Goal: Task Accomplishment & Management: Use online tool/utility

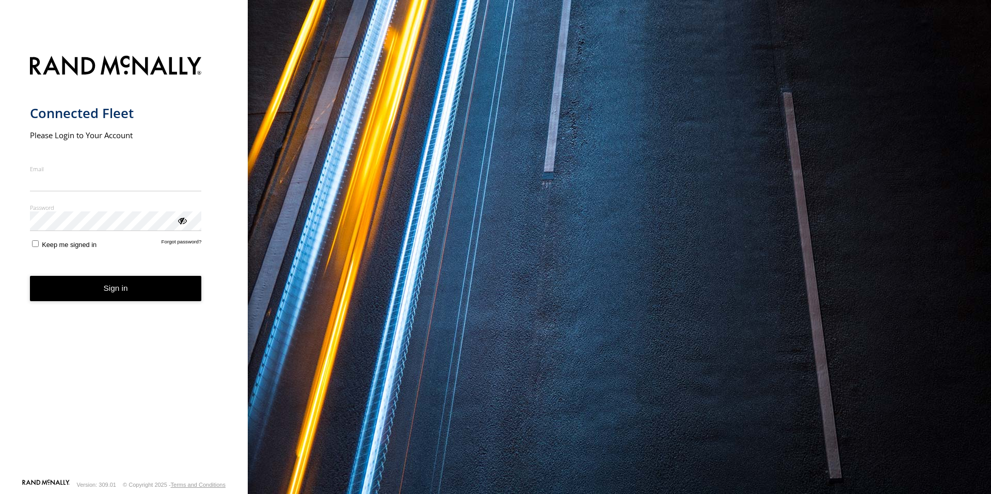
click at [116, 187] on input "Email" at bounding box center [116, 182] width 172 height 19
type input "**********"
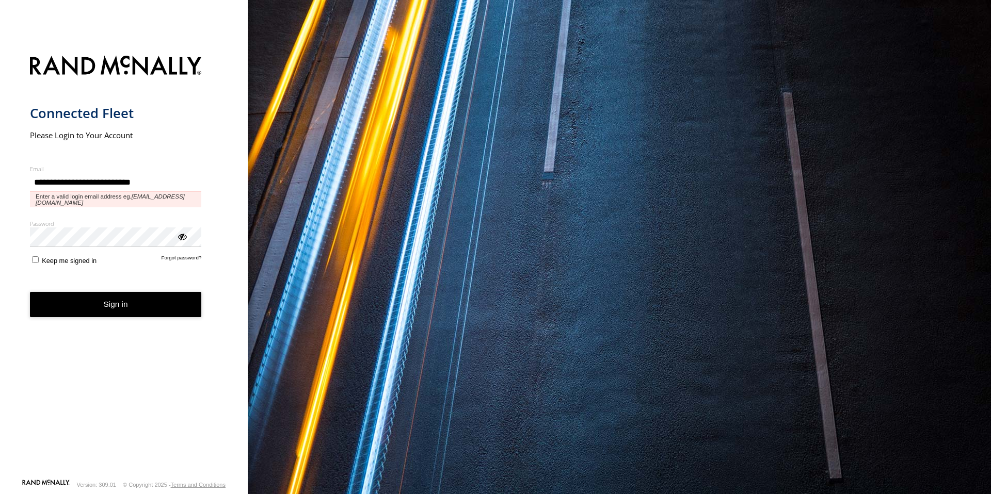
click at [30, 292] on button "Sign in" at bounding box center [116, 304] width 172 height 25
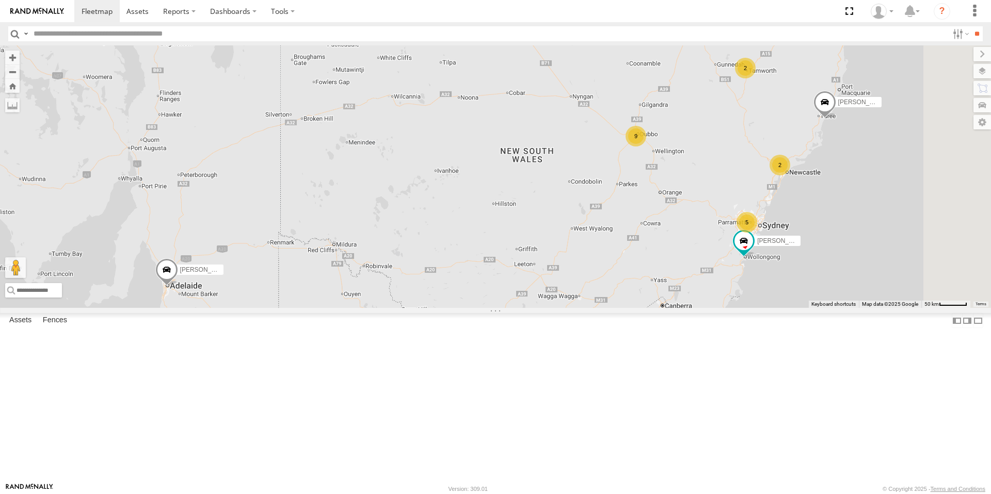
click at [646, 147] on div "9" at bounding box center [635, 136] width 21 height 21
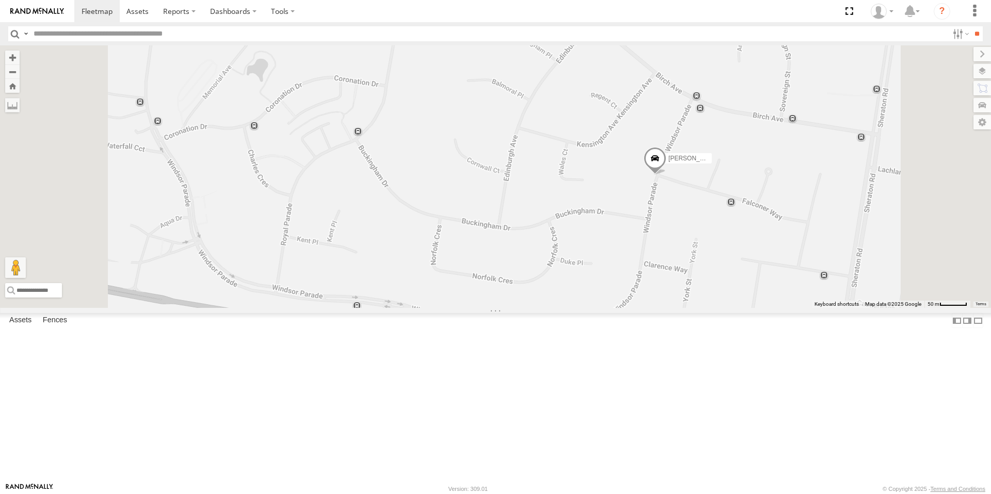
click at [666, 174] on span at bounding box center [654, 161] width 23 height 28
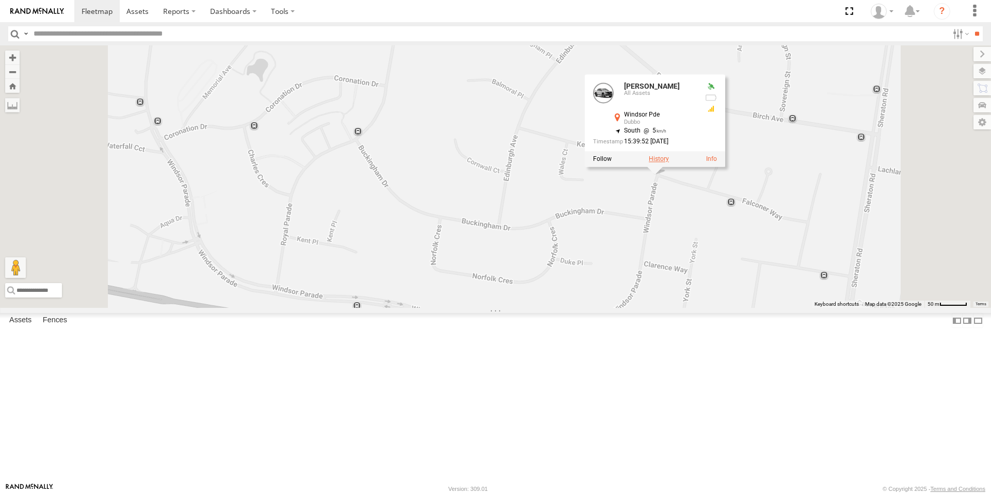
click at [669, 163] on label at bounding box center [659, 158] width 20 height 7
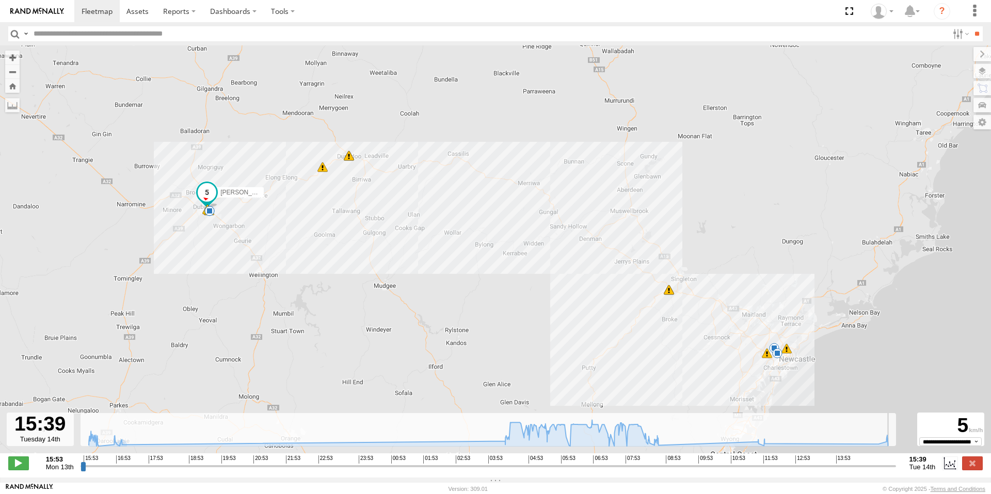
type input "**********"
drag, startPoint x: 106, startPoint y: 471, endPoint x: 897, endPoint y: 454, distance: 791.2
click at [896, 454] on div "← Move left → Move right ↑ Move up ↓ Move down + Zoom in - Zoom out Home Jump l…" at bounding box center [495, 261] width 991 height 432
click at [972, 470] on label at bounding box center [972, 463] width 21 height 13
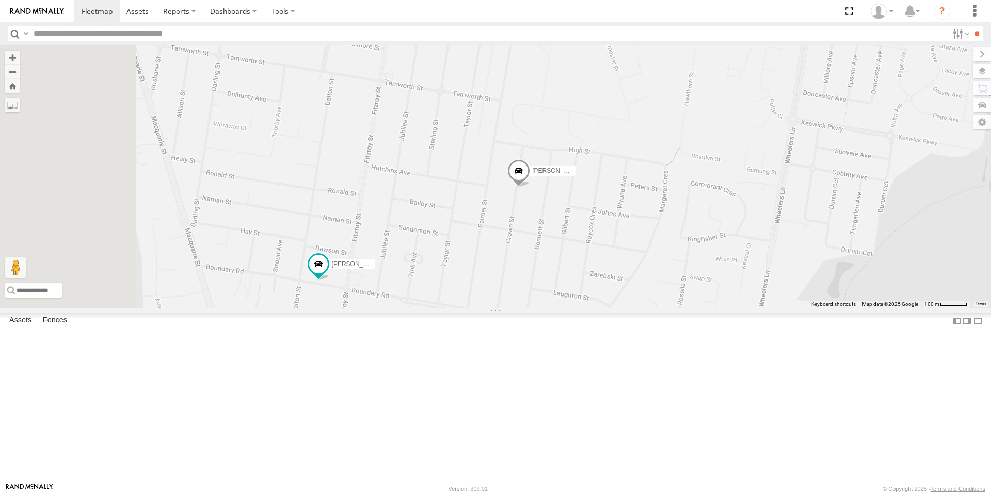
drag, startPoint x: 387, startPoint y: 438, endPoint x: 552, endPoint y: 345, distance: 189.5
click at [552, 308] on div "[PERSON_NAME] [PERSON_NAME] [PERSON_NAME] [PERSON_NAME] [PERSON_NAME] New Spare…" at bounding box center [495, 176] width 991 height 263
